Goal: Task Accomplishment & Management: Manage account settings

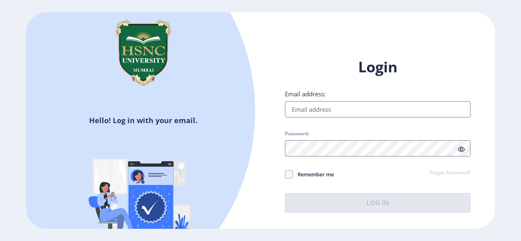
type input "[PERSON_NAME][EMAIL_ADDRESS][DOMAIN_NAME]"
click at [318, 208] on button "Log In" at bounding box center [378, 203] width 186 height 20
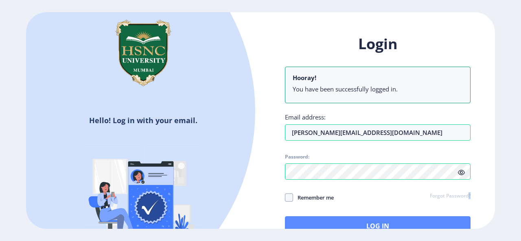
click at [318, 208] on div "Login Hooray! You have been successfully logged in. Email address: [PERSON_NAME…" at bounding box center [378, 134] width 186 height 201
click at [320, 218] on button "Log In" at bounding box center [378, 226] width 186 height 20
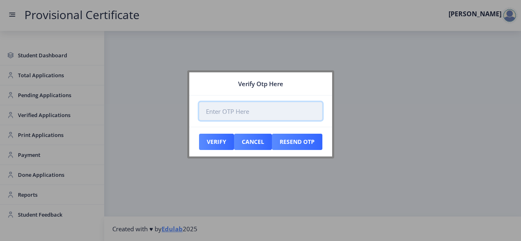
paste input "422442"
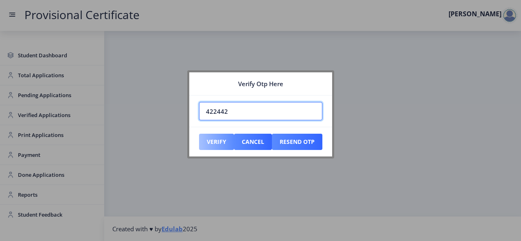
type input "422442"
click at [220, 135] on button "Verify" at bounding box center [216, 142] width 35 height 16
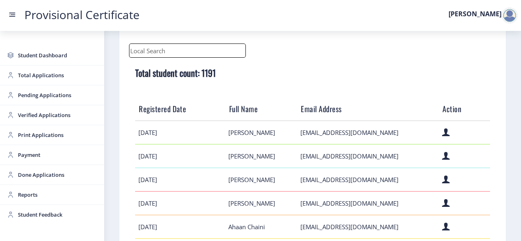
scroll to position [76, 0]
click at [138, 52] on input "text" at bounding box center [187, 50] width 117 height 14
paste input "[PERSON_NAME][EMAIL_ADDRESS][DOMAIN_NAME]"
type input "[PERSON_NAME][EMAIL_ADDRESS][DOMAIN_NAME]"
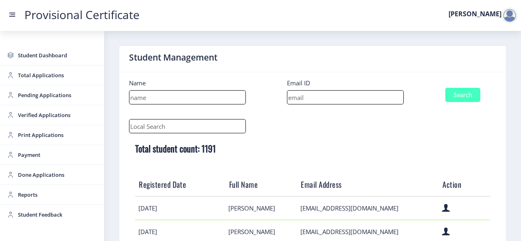
drag, startPoint x: 290, startPoint y: 97, endPoint x: 291, endPoint y: 129, distance: 31.7
click at [290, 97] on input at bounding box center [345, 97] width 117 height 14
paste input "[PERSON_NAME][EMAIL_ADDRESS][DOMAIN_NAME]"
type input "[PERSON_NAME][EMAIL_ADDRESS][DOMAIN_NAME]"
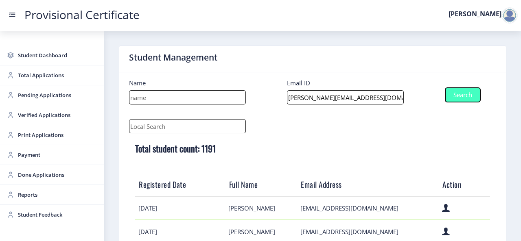
click at [470, 93] on button "Search" at bounding box center [462, 95] width 35 height 14
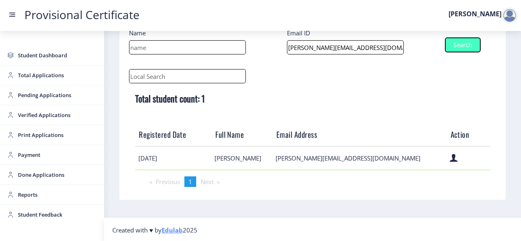
scroll to position [50, 0]
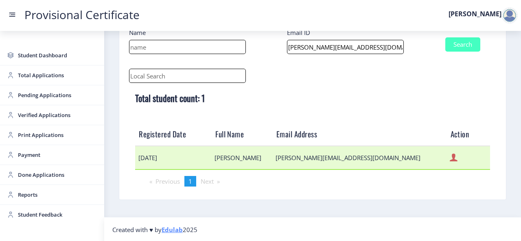
click at [450, 157] on icon at bounding box center [454, 158] width 8 height 11
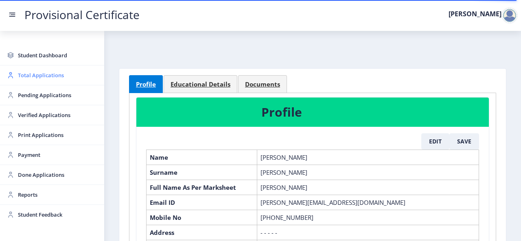
click at [34, 73] on span "Total Applications" at bounding box center [58, 75] width 80 height 10
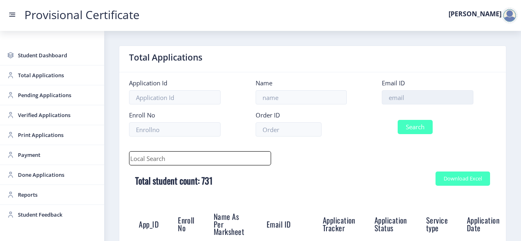
click at [403, 100] on input at bounding box center [428, 97] width 92 height 14
paste input "[PERSON_NAME][EMAIL_ADDRESS][DOMAIN_NAME]"
type input "[PERSON_NAME][EMAIL_ADDRESS][DOMAIN_NAME]"
click at [412, 125] on button "Search" at bounding box center [415, 127] width 35 height 14
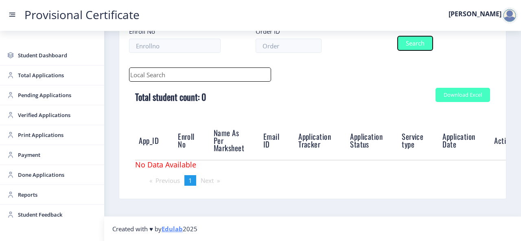
scroll to position [0, 0]
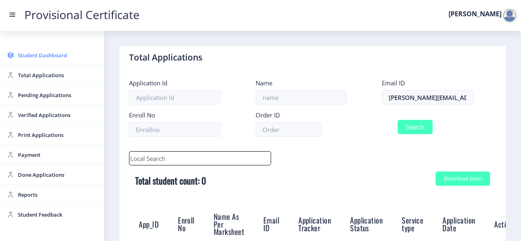
click at [43, 59] on span "Student Dashboard" at bounding box center [58, 55] width 80 height 10
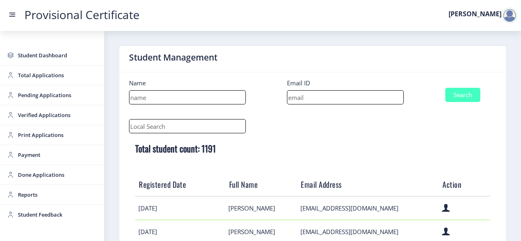
click at [332, 122] on div at bounding box center [312, 126] width 379 height 14
click at [315, 98] on input at bounding box center [345, 97] width 117 height 14
paste input "[PERSON_NAME][EMAIL_ADDRESS][DOMAIN_NAME]"
type input "[PERSON_NAME][EMAIL_ADDRESS][DOMAIN_NAME]"
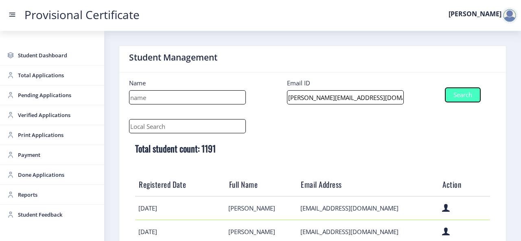
click at [445, 88] on button "Search" at bounding box center [462, 95] width 35 height 14
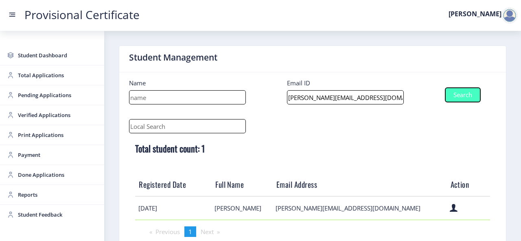
scroll to position [50, 0]
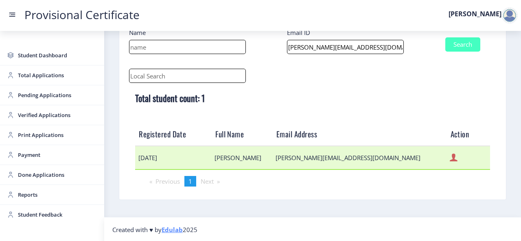
click at [450, 158] on icon at bounding box center [454, 158] width 8 height 11
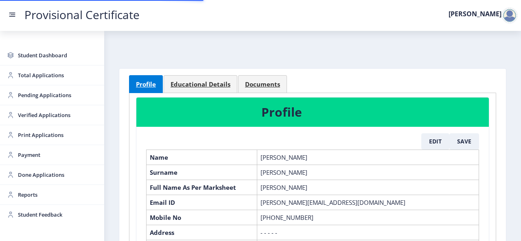
scroll to position [83, 0]
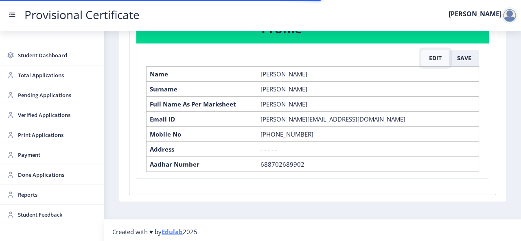
click at [428, 61] on button "Edit" at bounding box center [435, 58] width 28 height 16
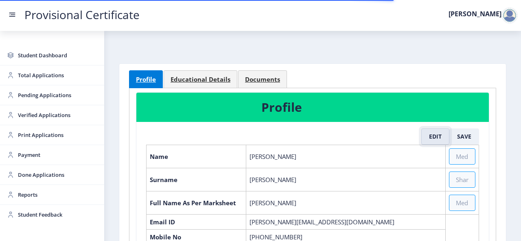
scroll to position [0, 0]
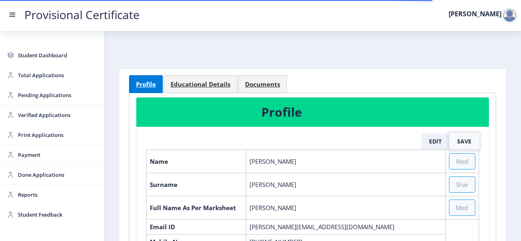
click at [459, 140] on button "Save" at bounding box center [464, 141] width 30 height 16
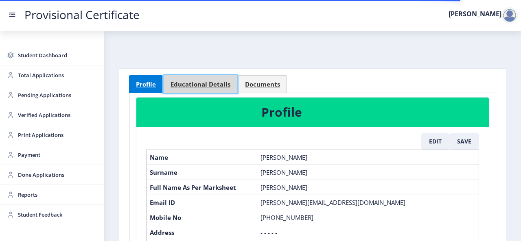
click at [196, 79] on link "Educational Details" at bounding box center [201, 84] width 74 height 18
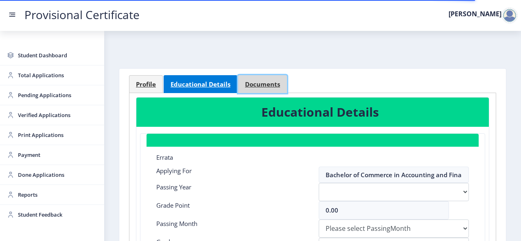
click at [256, 89] on link "Documents" at bounding box center [262, 84] width 49 height 18
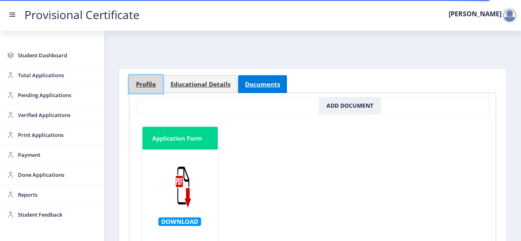
click at [149, 85] on span "Profile" at bounding box center [146, 84] width 20 height 6
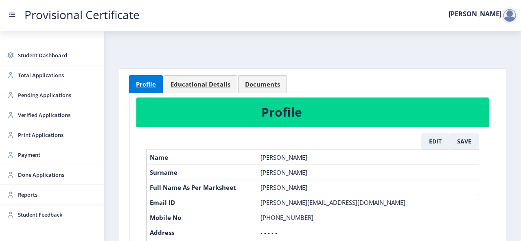
click at [117, 133] on nb-layout-column "Profile Educational Details Documents Profile Edit Save Name [PERSON_NAME] Surn…" at bounding box center [312, 167] width 417 height 272
click at [111, 91] on nb-layout-column "Profile Educational Details Documents Profile Edit Save Name [PERSON_NAME] Surn…" at bounding box center [312, 167] width 417 height 272
